Goal: Task Accomplishment & Management: Manage account settings

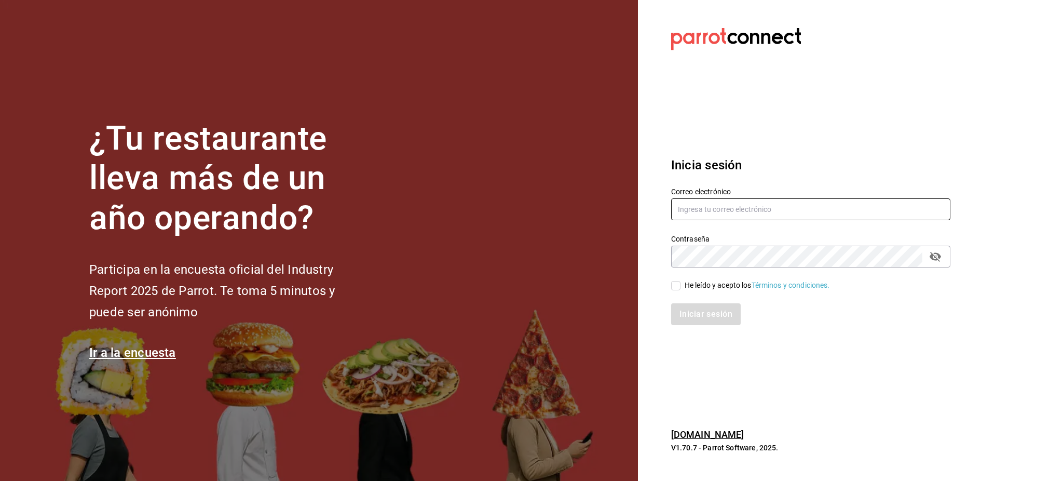
type input "[PERSON_NAME][EMAIL_ADDRESS][PERSON_NAME][DOMAIN_NAME]"
click at [695, 282] on div "He leído y acepto los Términos y condiciones." at bounding box center [757, 285] width 145 height 11
click at [681, 282] on input "He leído y acepto los Términos y condiciones." at bounding box center [675, 285] width 9 height 9
checkbox input "true"
click at [698, 316] on button "Iniciar sesión" at bounding box center [706, 314] width 71 height 22
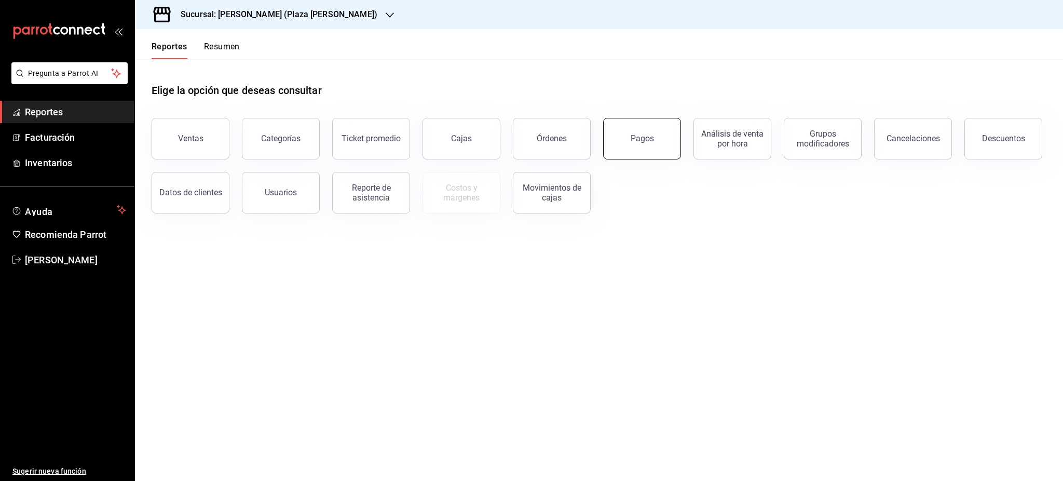
click at [662, 141] on button "Pagos" at bounding box center [642, 139] width 78 height 42
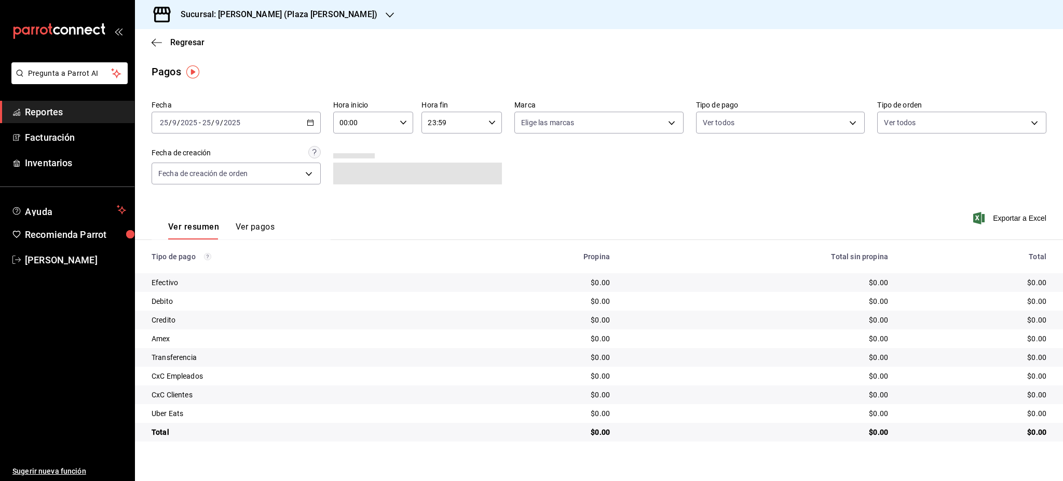
click at [304, 120] on div "[DATE] [DATE] - [DATE] [DATE]" at bounding box center [236, 123] width 169 height 22
click at [226, 264] on li "Rango de fechas" at bounding box center [200, 270] width 97 height 23
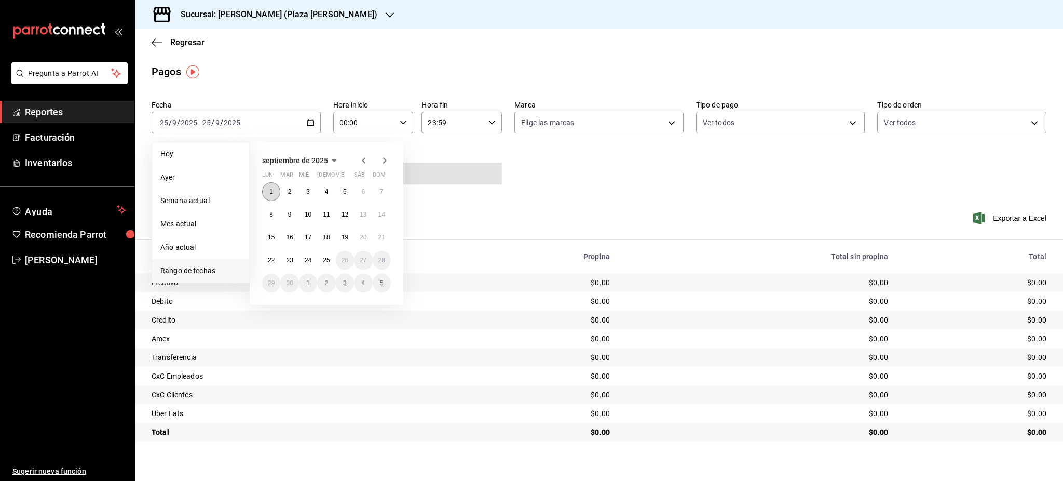
click at [276, 195] on button "1" at bounding box center [271, 191] width 18 height 19
click at [325, 261] on abbr "25" at bounding box center [326, 260] width 7 height 7
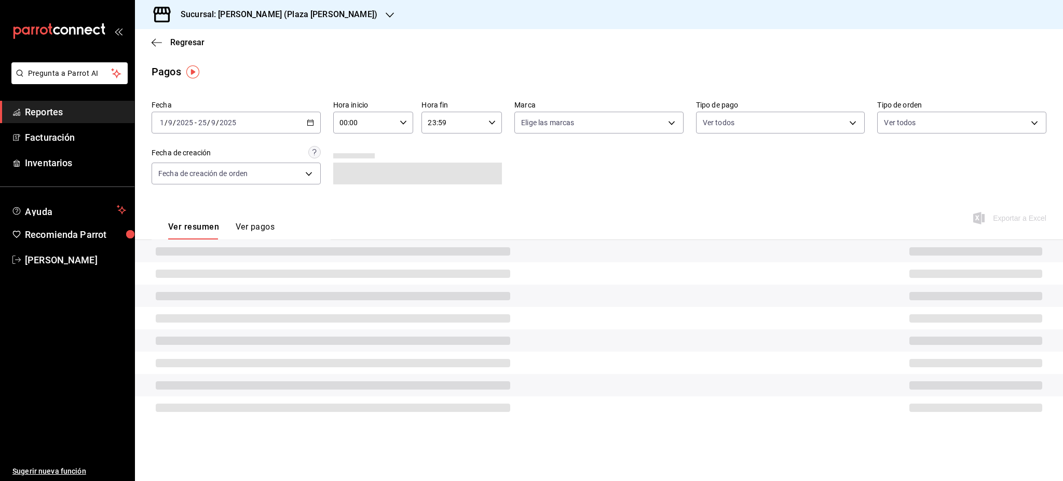
click at [396, 130] on div "00:00 Hora inicio" at bounding box center [373, 123] width 80 height 22
click at [358, 203] on span "05" at bounding box center [354, 204] width 24 height 8
type input "05:00"
click at [456, 129] on div at bounding box center [531, 240] width 1063 height 481
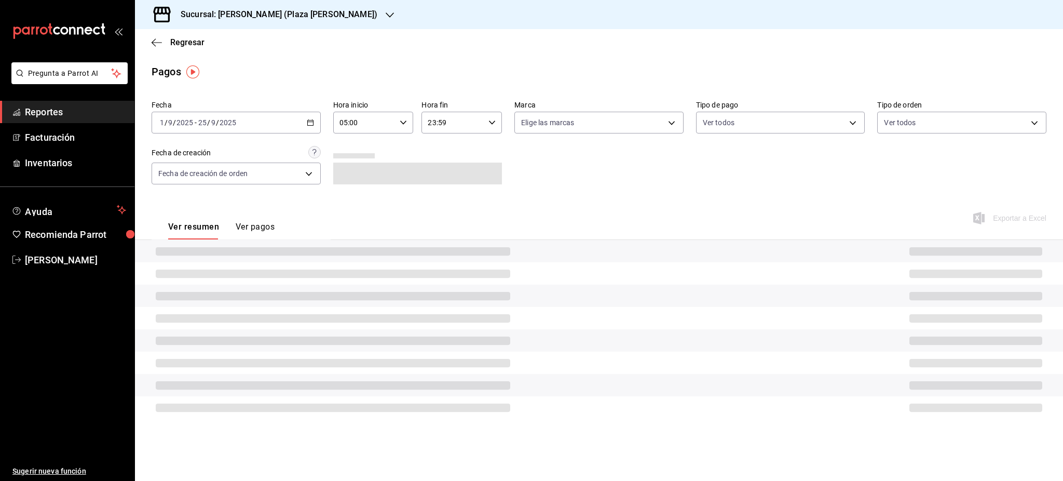
click at [485, 123] on div "23:59 Hora fin" at bounding box center [462, 123] width 80 height 22
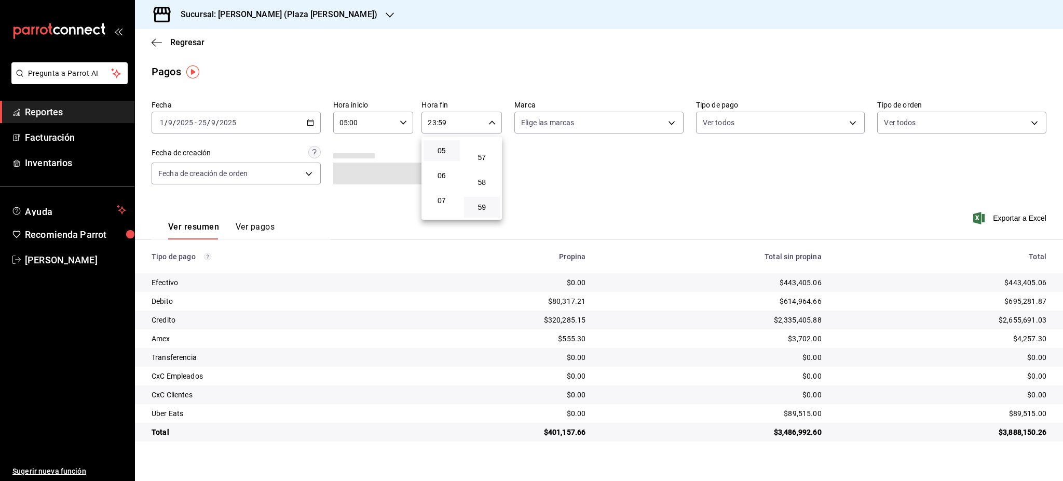
scroll to position [100, 0]
click at [442, 180] on button "05" at bounding box center [442, 174] width 36 height 21
drag, startPoint x: 485, startPoint y: 149, endPoint x: 599, endPoint y: 207, distance: 127.5
click at [485, 148] on span "00" at bounding box center [482, 149] width 24 height 8
type input "05:00"
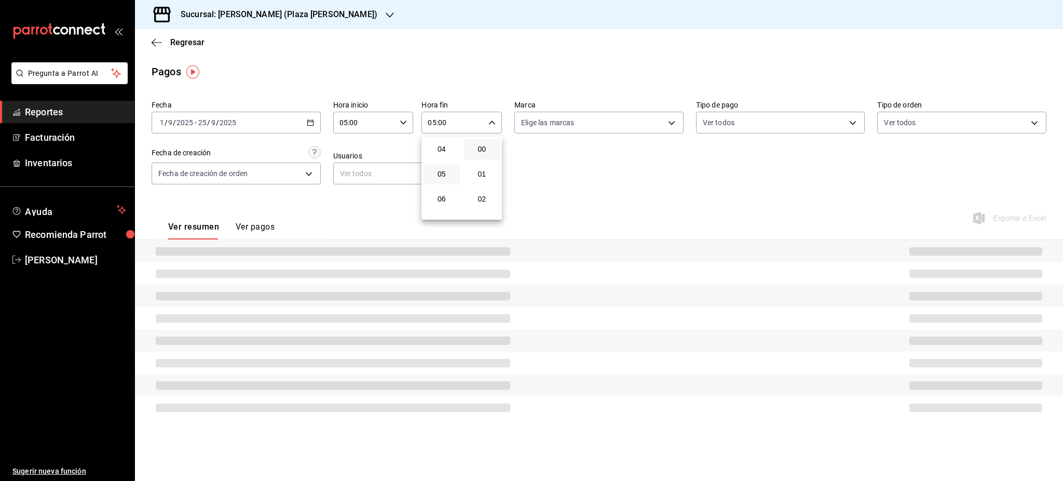
click at [651, 190] on div at bounding box center [531, 240] width 1063 height 481
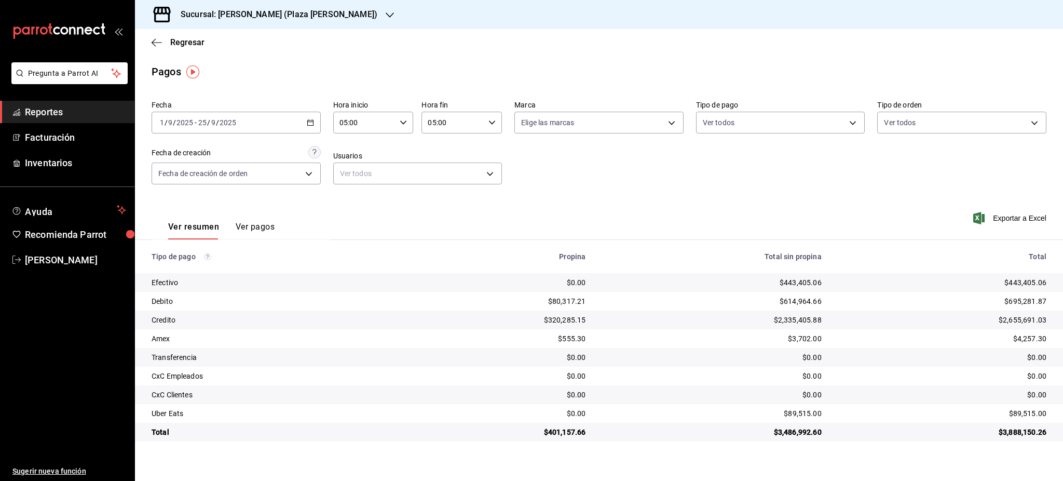
click at [723, 191] on div "Fecha 2025-09-01 1 / 9 / 2025 - 2025-09-25 25 / 9 / 2025 Hora inicio 05:00 Hora…" at bounding box center [599, 146] width 895 height 101
drag, startPoint x: 809, startPoint y: 425, endPoint x: 738, endPoint y: 421, distance: 70.7
click at [738, 421] on tbody "Efectivo $0.00 $443,405.06 $443,405.06 Debito $80,317.21 $614,964.66 $695,281.8…" at bounding box center [599, 357] width 928 height 168
click at [783, 437] on div "$3,486,992.60" at bounding box center [711, 432] width 219 height 10
click at [788, 435] on div "$3,486,992.60" at bounding box center [711, 432] width 219 height 10
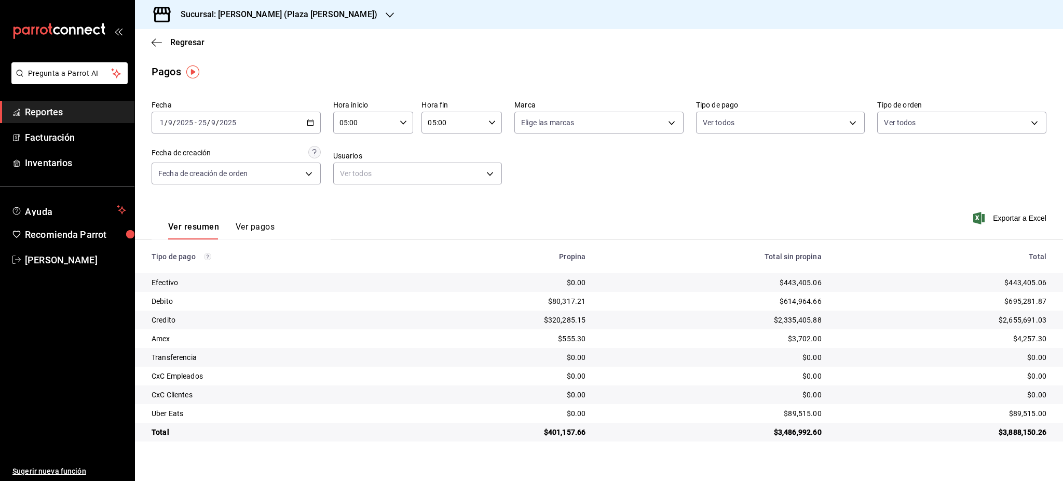
click at [314, 115] on div "2025-09-01 1 / 9 / 2025 - 2025-09-25 25 / 9 / 2025" at bounding box center [236, 123] width 169 height 22
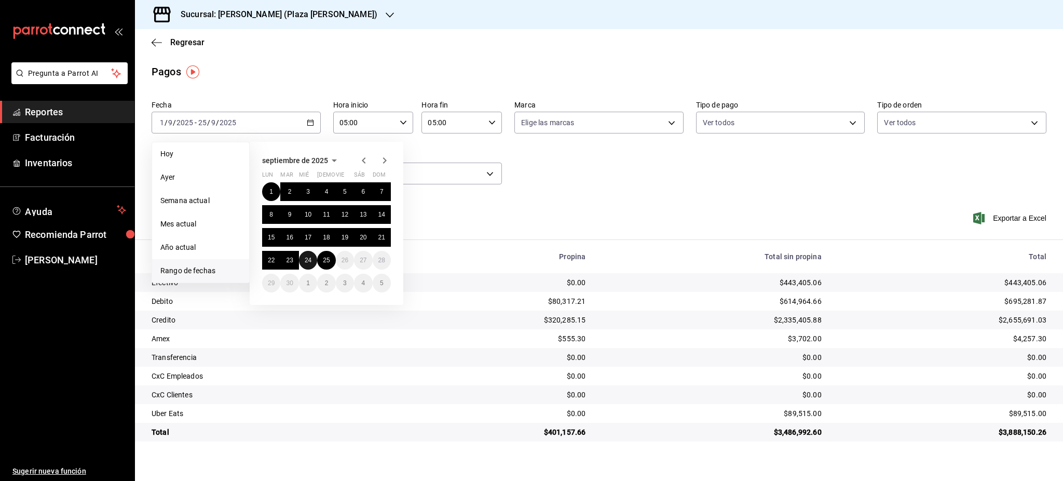
click at [309, 261] on abbr "24" at bounding box center [308, 260] width 7 height 7
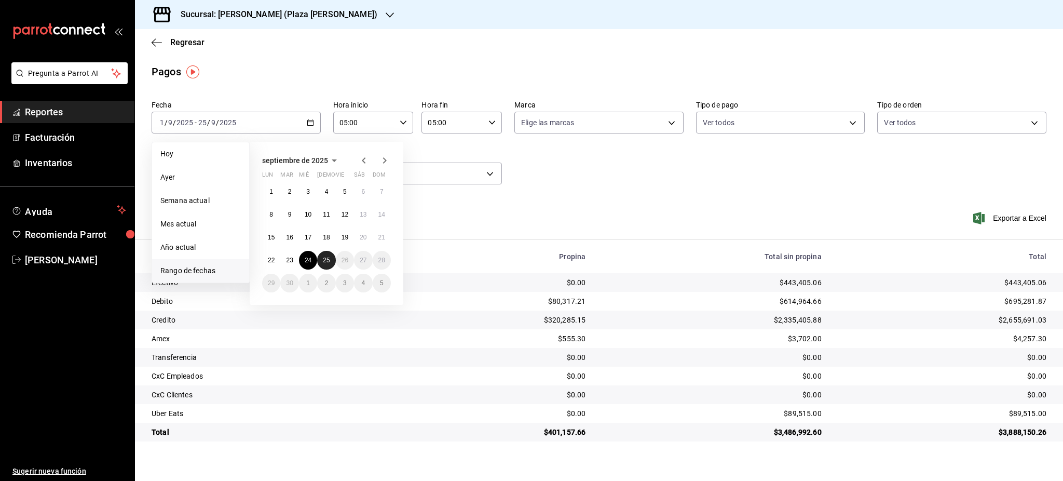
click at [328, 261] on abbr "25" at bounding box center [326, 260] width 7 height 7
type input "00:00"
type input "23:59"
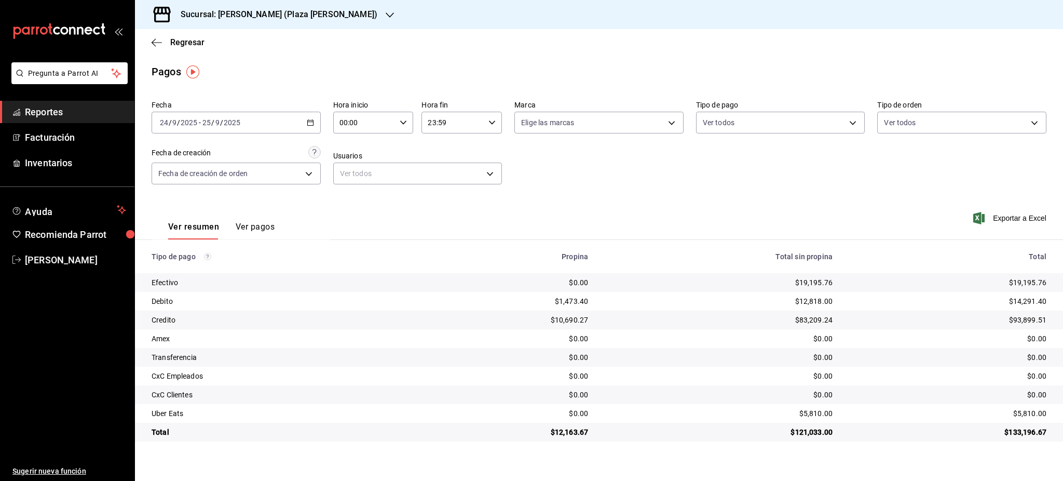
click at [410, 119] on div "00:00 Hora inicio" at bounding box center [373, 123] width 80 height 22
drag, startPoint x: 356, startPoint y: 197, endPoint x: 454, endPoint y: 144, distance: 111.5
click at [356, 198] on button "05" at bounding box center [353, 204] width 36 height 21
type input "05:00"
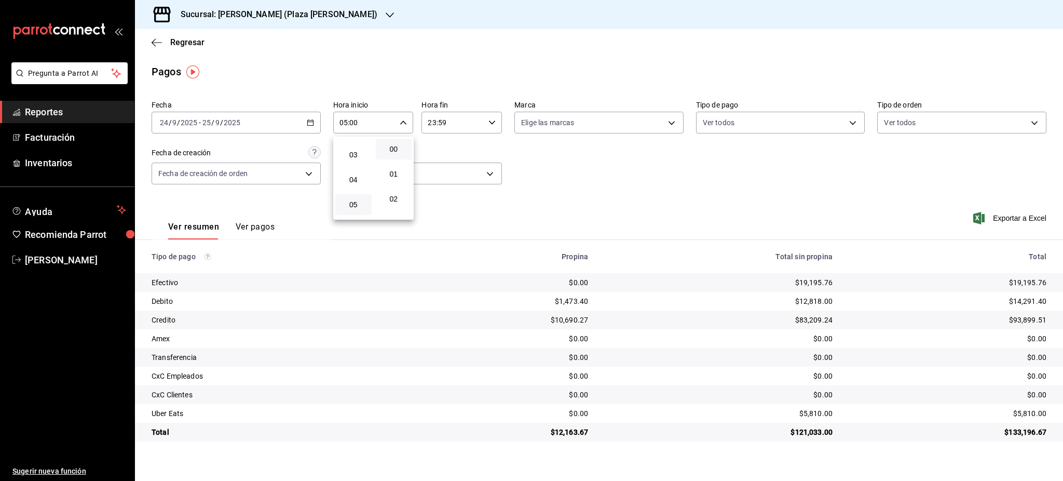
click at [461, 135] on div at bounding box center [531, 240] width 1063 height 481
click at [452, 126] on div "00 01 02 03 04 05 06 07 08 09 10 11 12 13 14 15 16 17 18 19 20 21 22 23 00 01 0…" at bounding box center [531, 242] width 1063 height 478
click at [444, 123] on input "23:59" at bounding box center [453, 122] width 63 height 21
drag, startPoint x: 442, startPoint y: 174, endPoint x: 468, endPoint y: 169, distance: 25.9
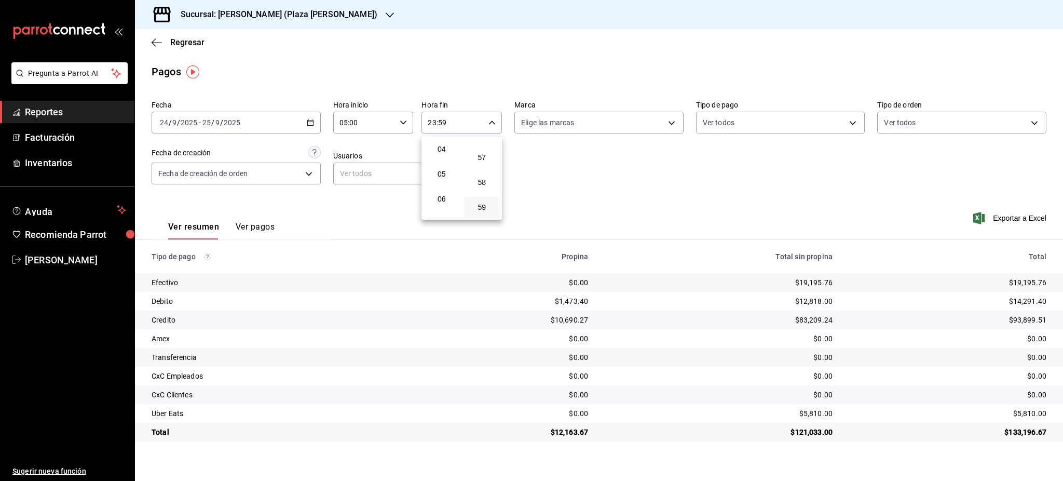
click at [444, 173] on span "05" at bounding box center [442, 174] width 24 height 8
click at [482, 158] on button "00" at bounding box center [482, 149] width 36 height 21
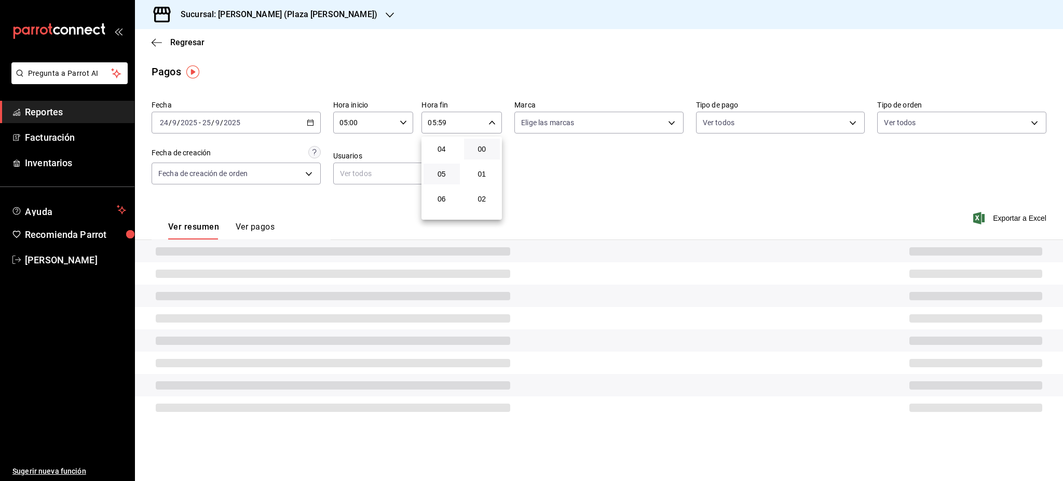
type input "05:00"
click at [668, 203] on div at bounding box center [531, 240] width 1063 height 481
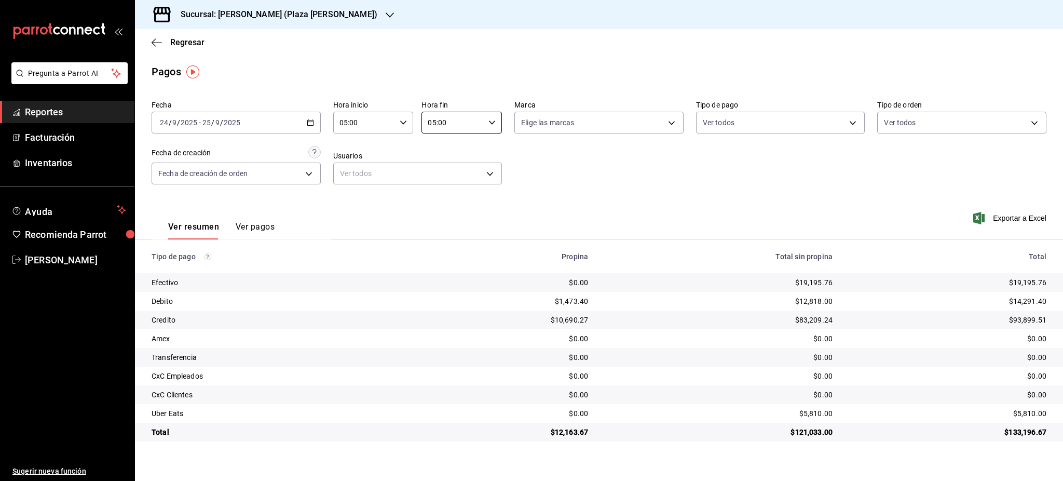
click at [1023, 411] on div "$5,810.00" at bounding box center [948, 413] width 197 height 10
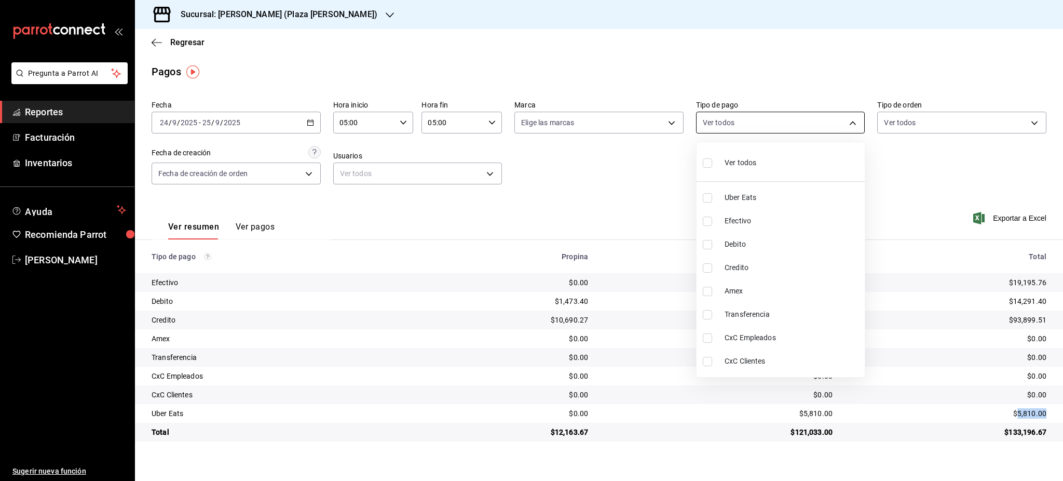
click at [791, 127] on body "Pregunta a Parrot AI Reportes Facturación Inventarios Ayuda Recomienda Parrot L…" at bounding box center [531, 240] width 1063 height 481
click at [775, 182] on ul "Ver todos Uber Eats Efectivo Debito Credito Amex Transferencia CxC Empleados Cx…" at bounding box center [781, 259] width 168 height 235
click at [618, 211] on div at bounding box center [531, 240] width 1063 height 481
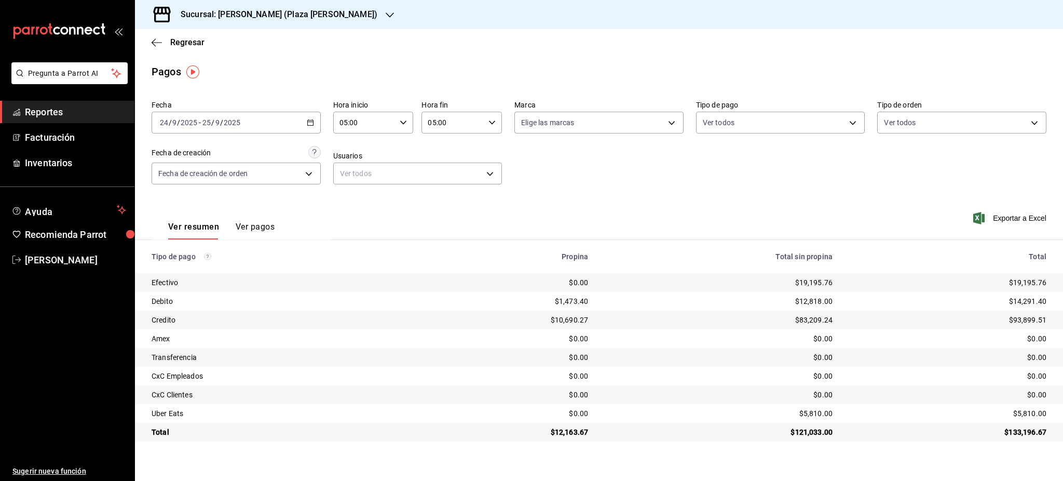
click at [313, 135] on div "Fecha 2025-09-24 24 / 9 / 2025 - 2025-09-25 25 / 9 / 2025 Hora inicio 05:00 Hor…" at bounding box center [599, 146] width 895 height 101
click at [309, 129] on div "2025-09-24 24 / 9 / 2025 - 2025-09-25 25 / 9 / 2025" at bounding box center [236, 123] width 169 height 22
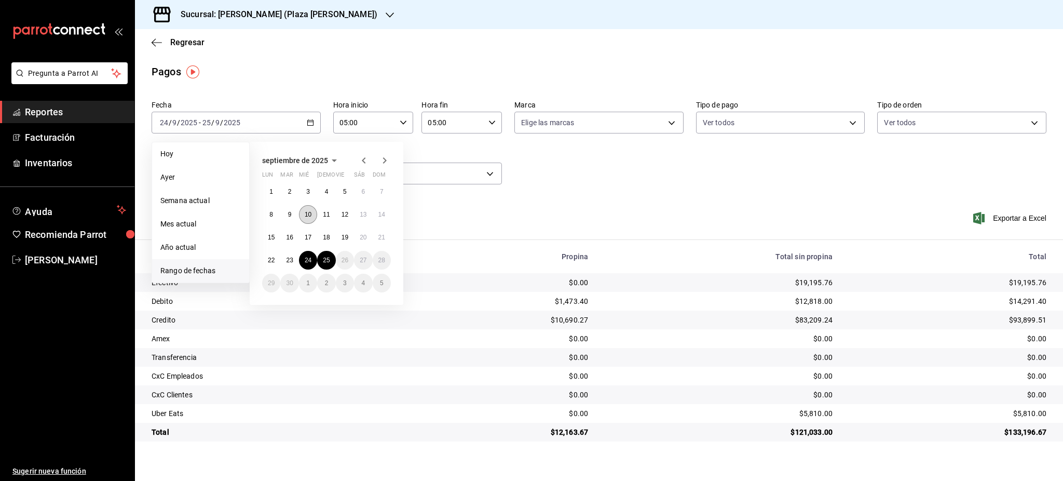
click at [313, 220] on button "10" at bounding box center [308, 214] width 18 height 19
click at [327, 215] on abbr "11" at bounding box center [326, 214] width 7 height 7
type input "00:00"
type input "23:59"
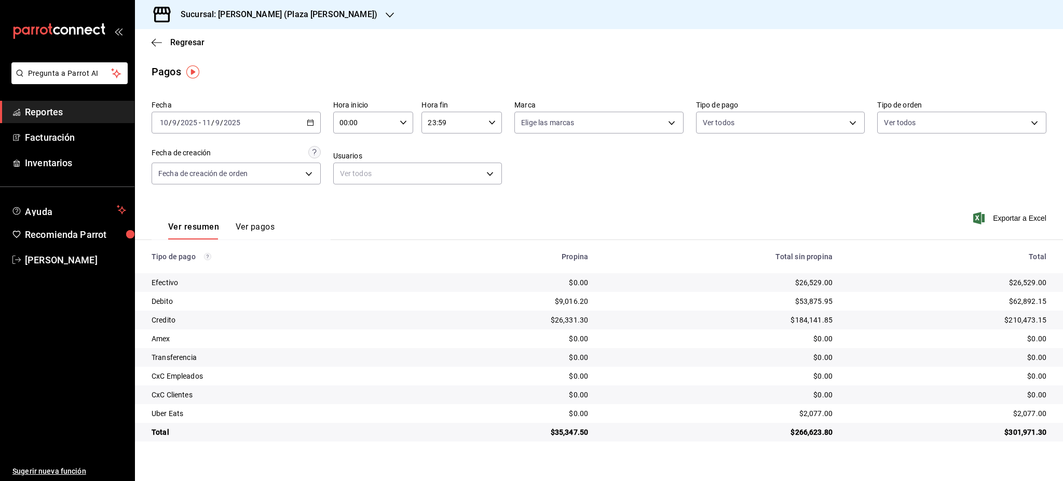
click at [397, 118] on div "00:00 Hora inicio" at bounding box center [373, 123] width 80 height 22
click at [355, 198] on button "05" at bounding box center [353, 204] width 36 height 21
type input "05:00"
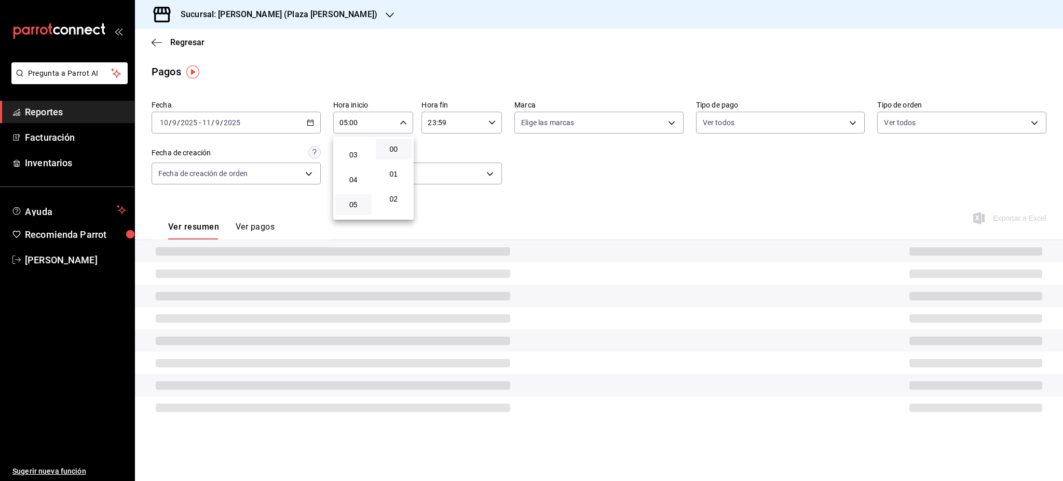
click at [472, 128] on div at bounding box center [531, 240] width 1063 height 481
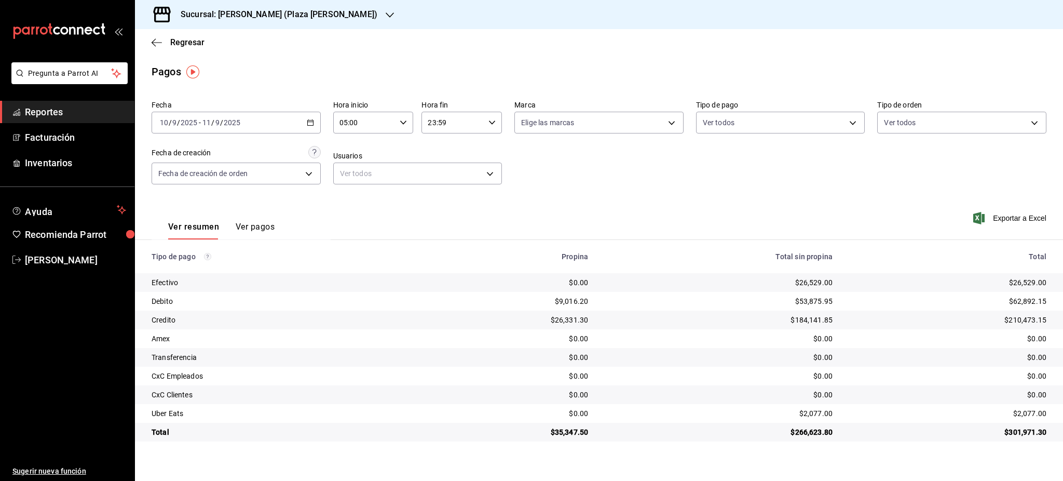
click at [494, 117] on div "23:59 Hora fin" at bounding box center [462, 123] width 80 height 22
click at [441, 193] on button "06" at bounding box center [442, 198] width 36 height 21
click at [450, 180] on button "05" at bounding box center [442, 174] width 36 height 21
click at [486, 147] on span "00" at bounding box center [482, 149] width 24 height 8
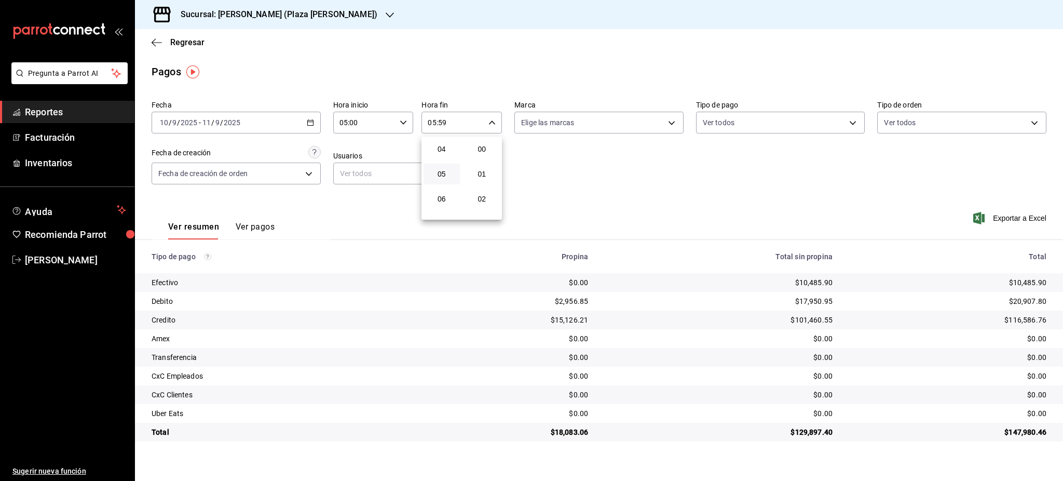
type input "05:00"
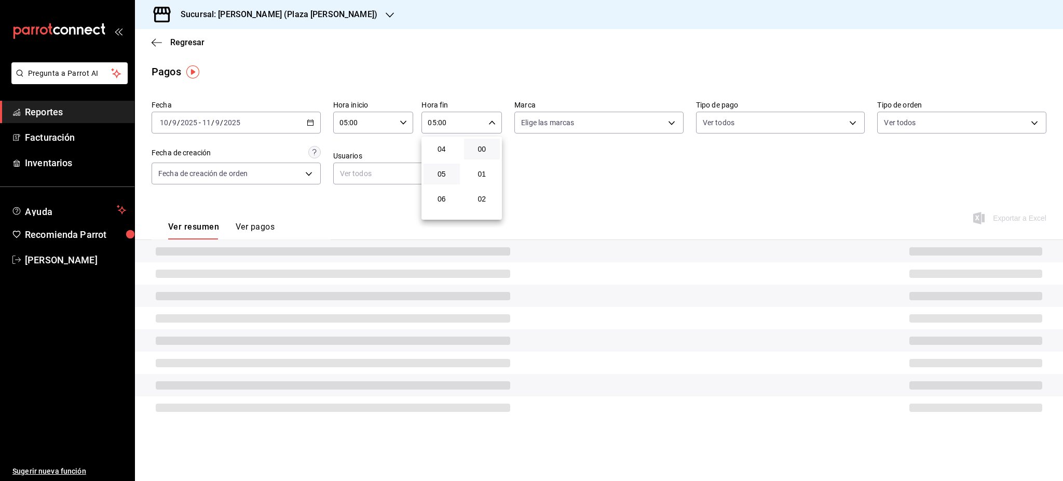
click at [622, 178] on div at bounding box center [531, 240] width 1063 height 481
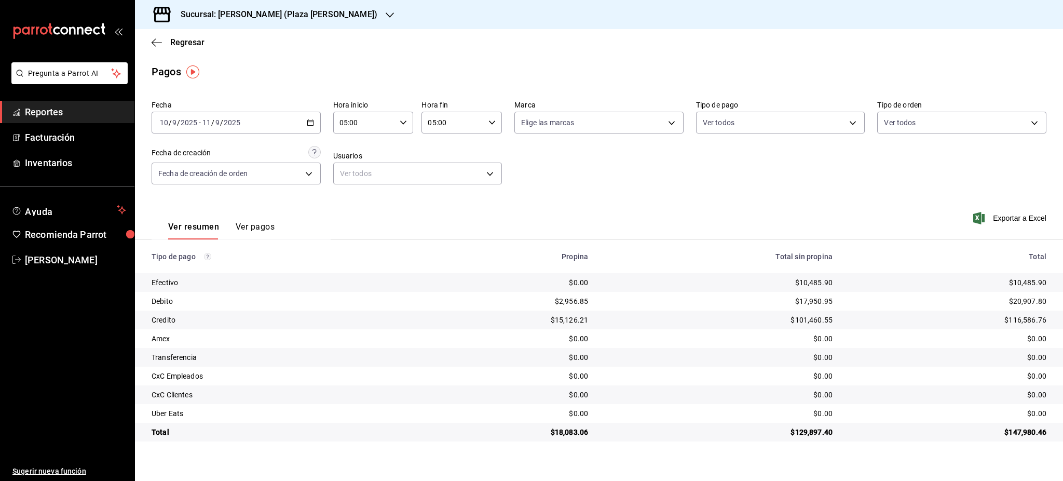
click at [316, 128] on div "2025-09-10 10 / 9 / 2025 - 2025-09-11 11 / 9 / 2025" at bounding box center [236, 123] width 169 height 22
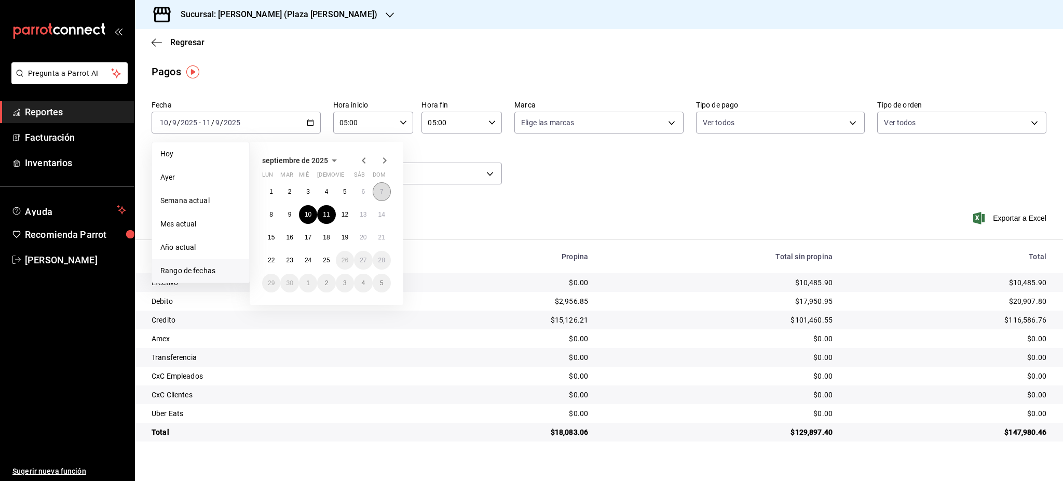
click at [378, 192] on button "7" at bounding box center [382, 191] width 18 height 19
click at [271, 221] on button "8" at bounding box center [271, 214] width 18 height 19
type input "00:00"
type input "23:59"
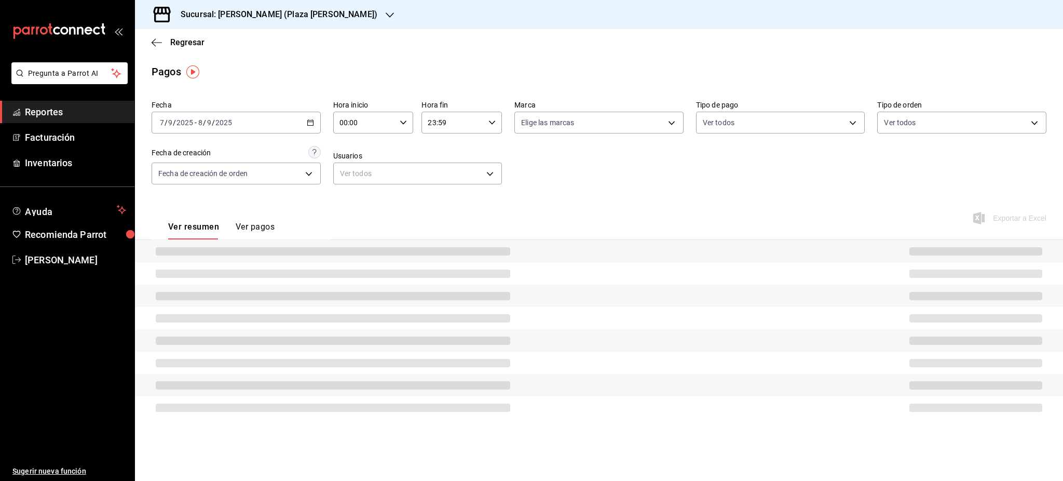
click at [399, 121] on div "00:00 Hora inicio" at bounding box center [373, 123] width 80 height 22
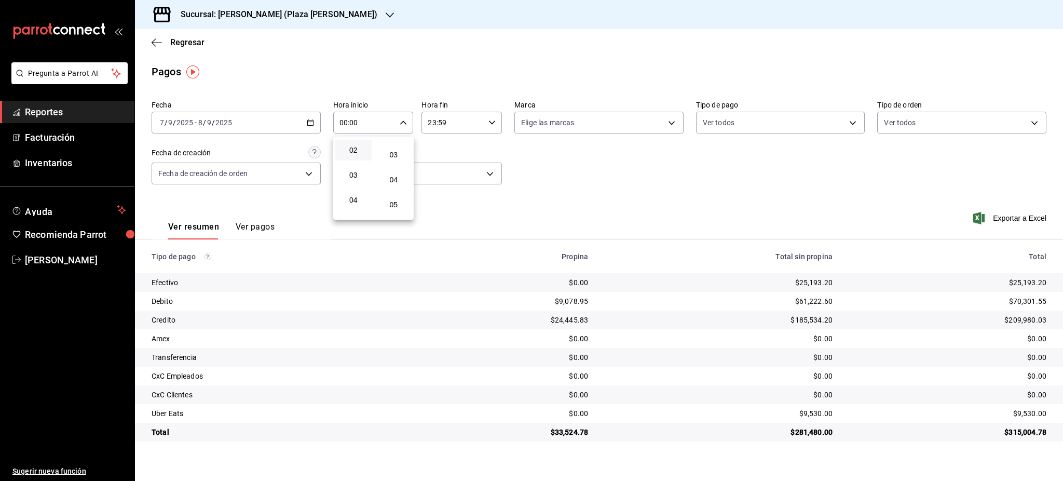
scroll to position [69, 0]
click at [355, 195] on button "05" at bounding box center [353, 204] width 36 height 21
type input "05:00"
click at [471, 130] on div at bounding box center [531, 240] width 1063 height 481
click at [491, 118] on div "23:59 Hora fin" at bounding box center [462, 123] width 80 height 22
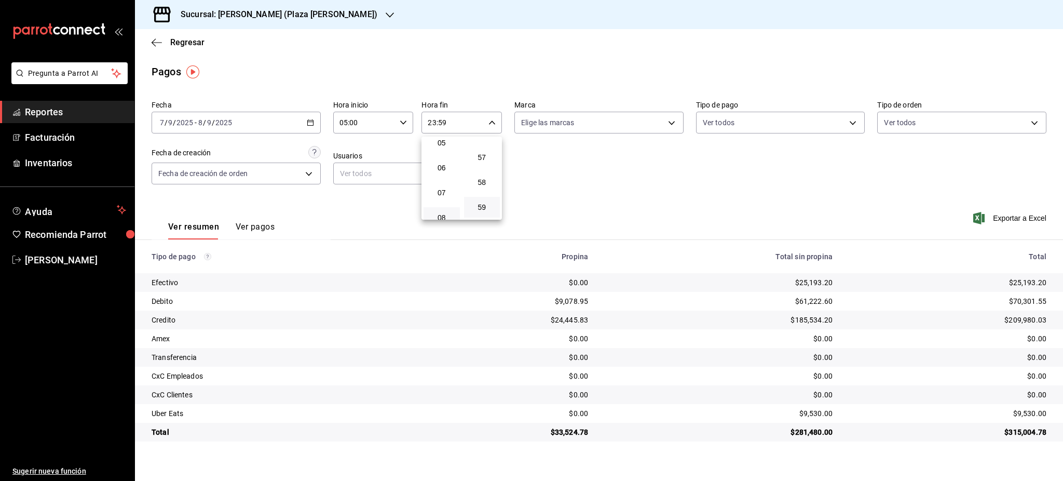
scroll to position [100, 0]
click at [440, 178] on button "05" at bounding box center [442, 174] width 36 height 21
click at [488, 145] on span "00" at bounding box center [482, 149] width 24 height 8
type input "05:00"
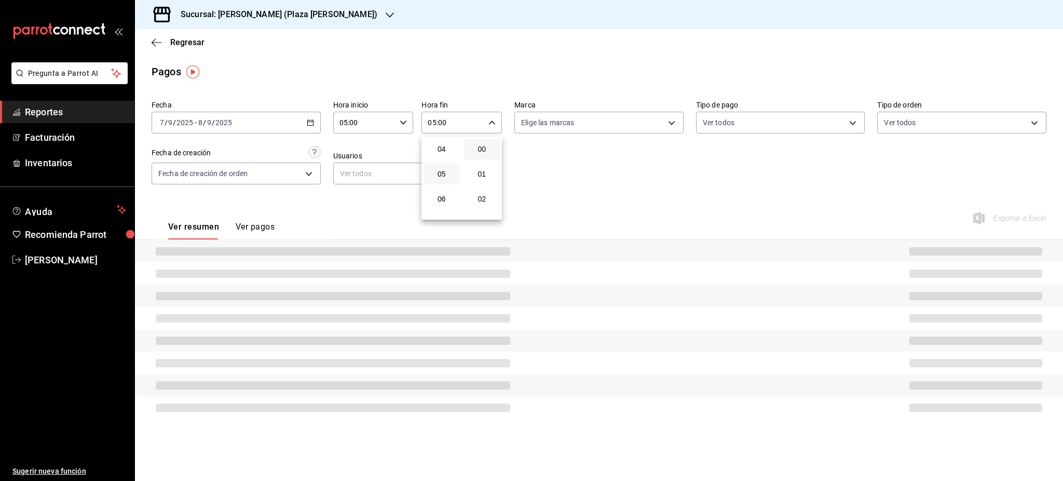
click at [631, 199] on div at bounding box center [531, 240] width 1063 height 481
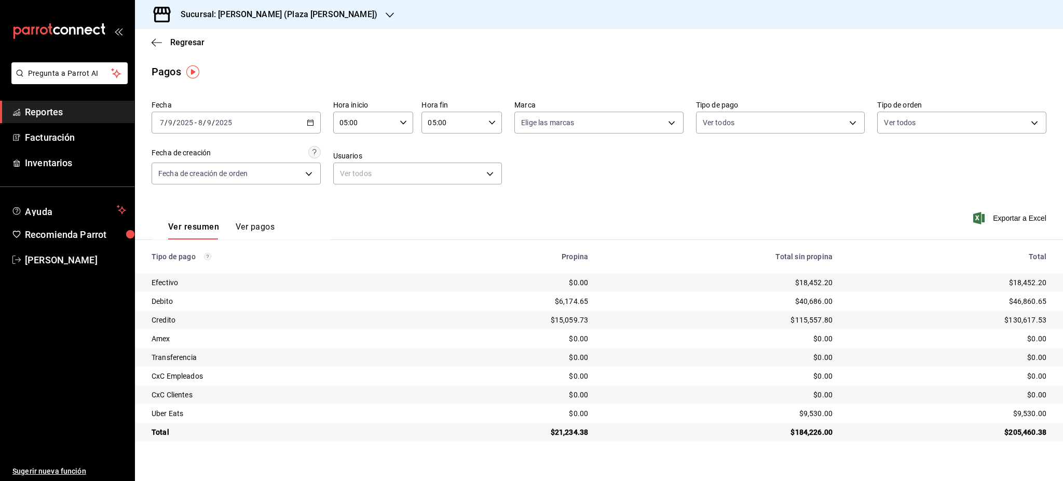
click at [315, 116] on div "2025-09-07 7 / 9 / 2025 - 2025-09-08 8 / 9 / 2025" at bounding box center [236, 123] width 169 height 22
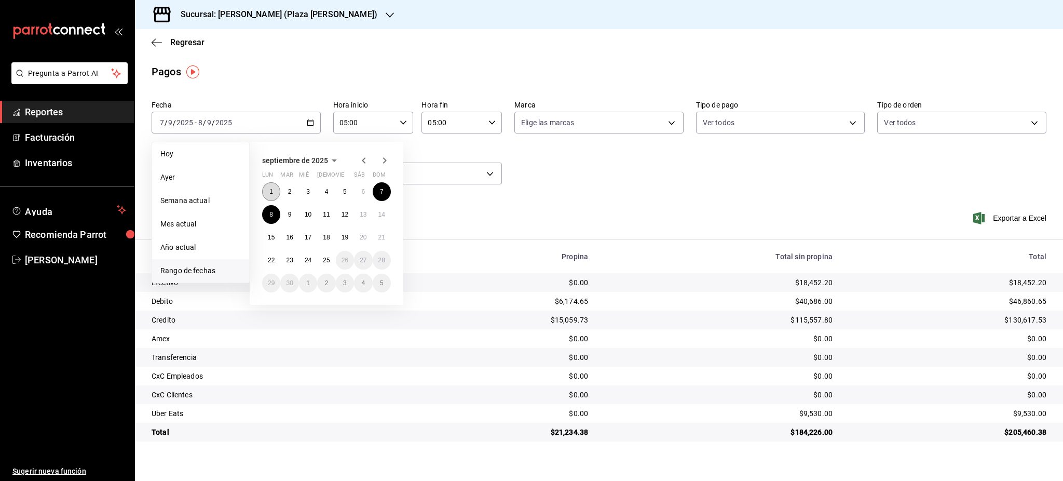
click at [266, 194] on button "1" at bounding box center [271, 191] width 18 height 19
click at [328, 254] on button "25" at bounding box center [326, 260] width 18 height 19
type input "00:00"
type input "23:59"
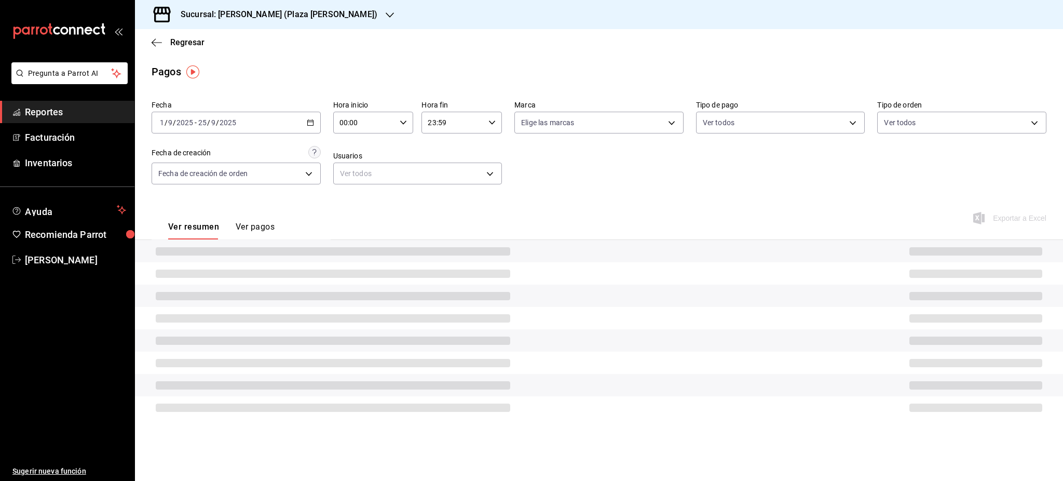
click at [409, 130] on div "00:00 Hora inicio" at bounding box center [373, 123] width 80 height 22
click at [358, 203] on span "05" at bounding box center [354, 204] width 24 height 8
type input "05:00"
click at [487, 120] on div at bounding box center [531, 240] width 1063 height 481
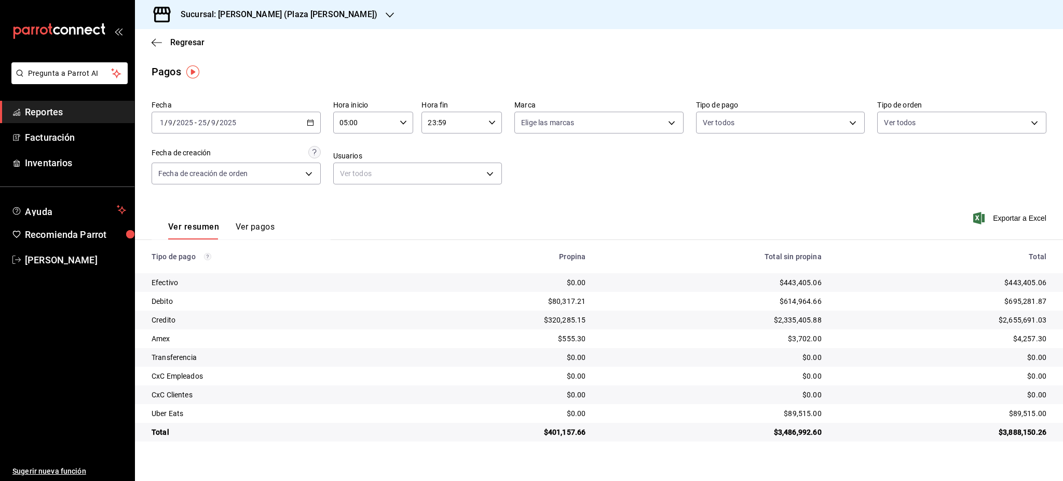
click at [494, 122] on icon "button" at bounding box center [492, 122] width 7 height 7
click at [444, 175] on span "05" at bounding box center [442, 174] width 24 height 8
click at [485, 149] on span "00" at bounding box center [482, 149] width 24 height 8
type input "05:00"
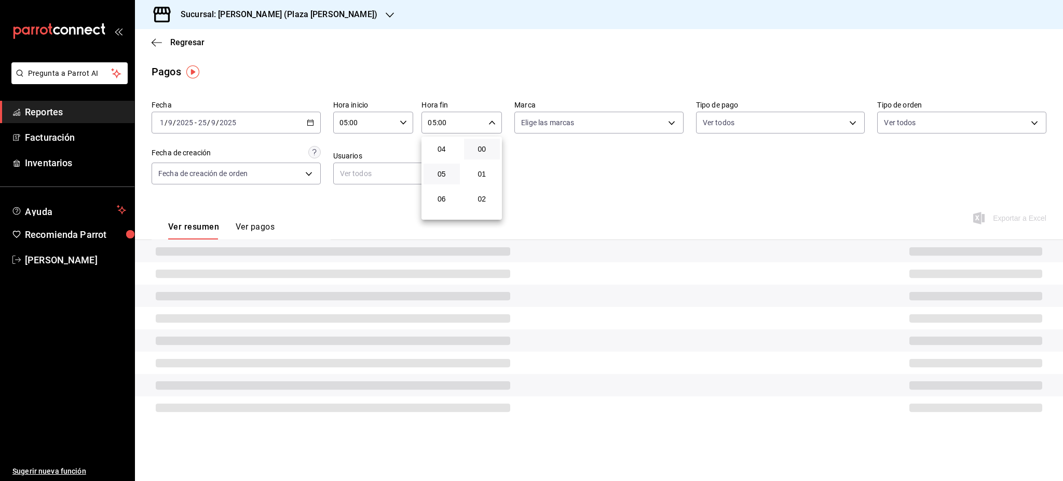
click at [588, 195] on div at bounding box center [531, 240] width 1063 height 481
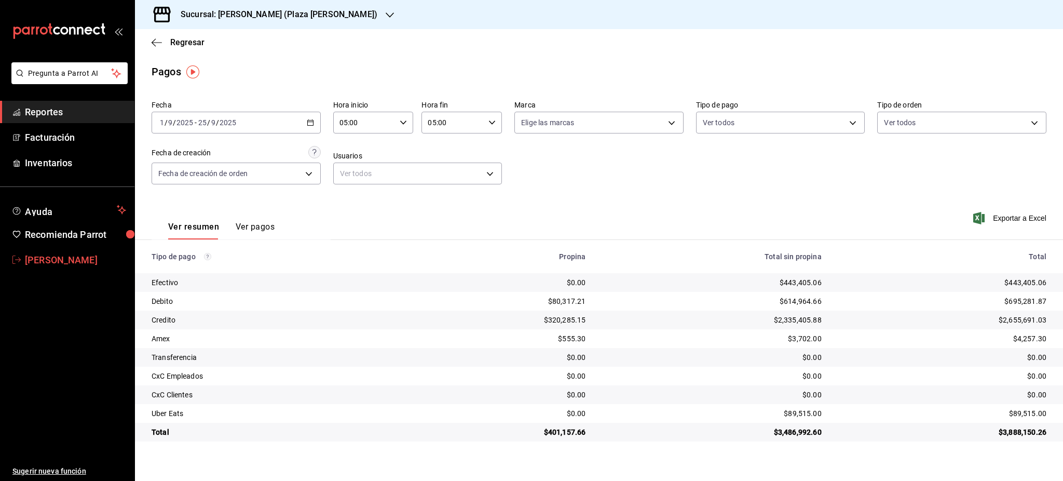
click at [97, 266] on span "Luis Sanchez" at bounding box center [75, 260] width 101 height 14
